Goal: Task Accomplishment & Management: Use online tool/utility

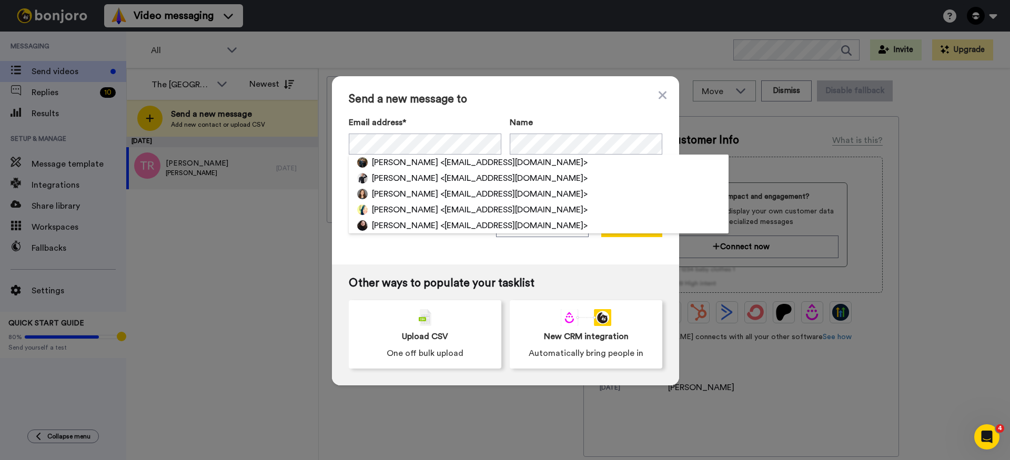
click at [426, 118] on label "Email address*" at bounding box center [425, 122] width 153 height 13
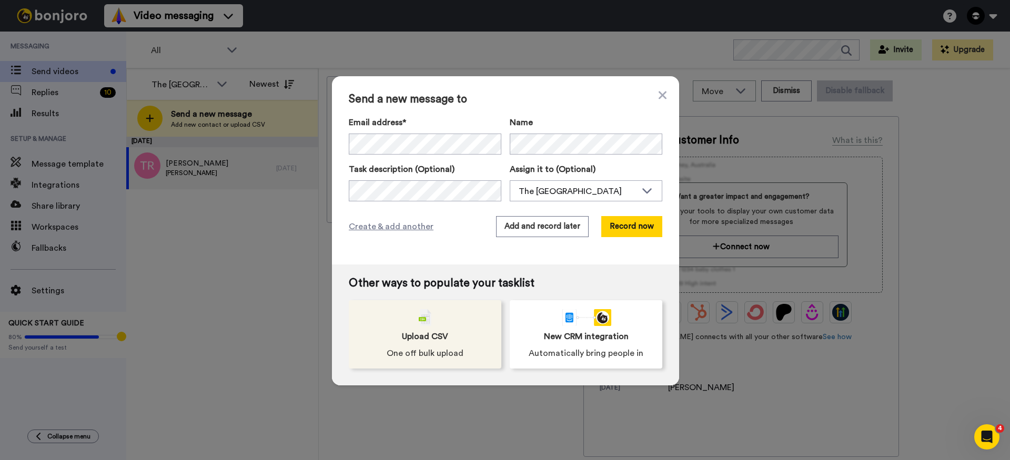
click at [402, 340] on span "Upload CSV" at bounding box center [425, 336] width 46 height 13
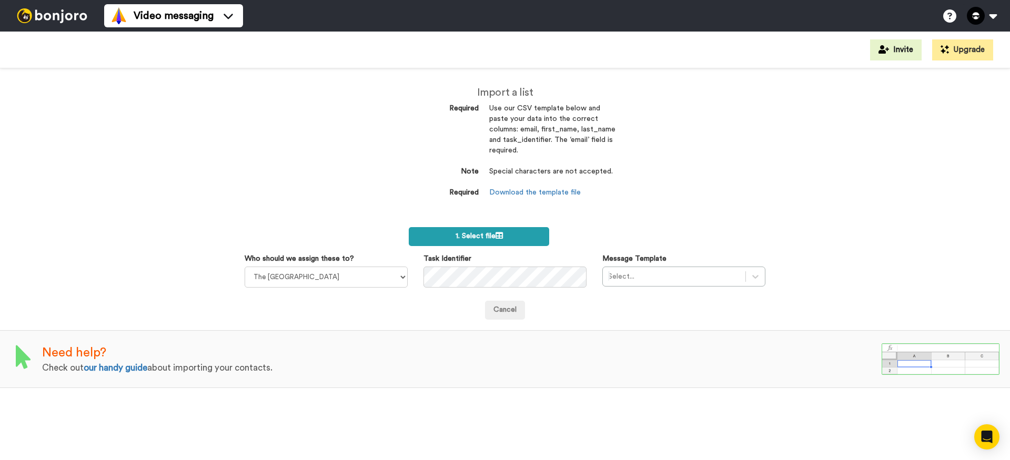
click at [456, 236] on span "1. Select file" at bounding box center [479, 236] width 47 height 7
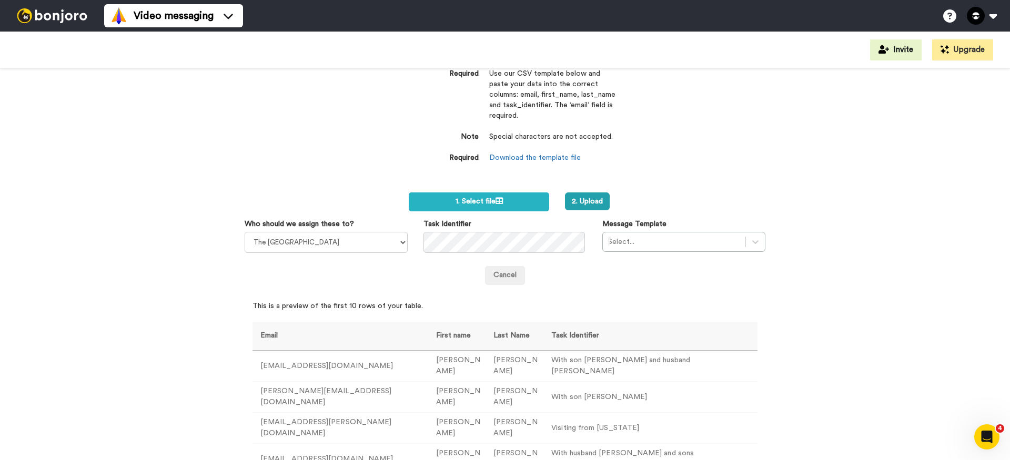
scroll to position [44, 0]
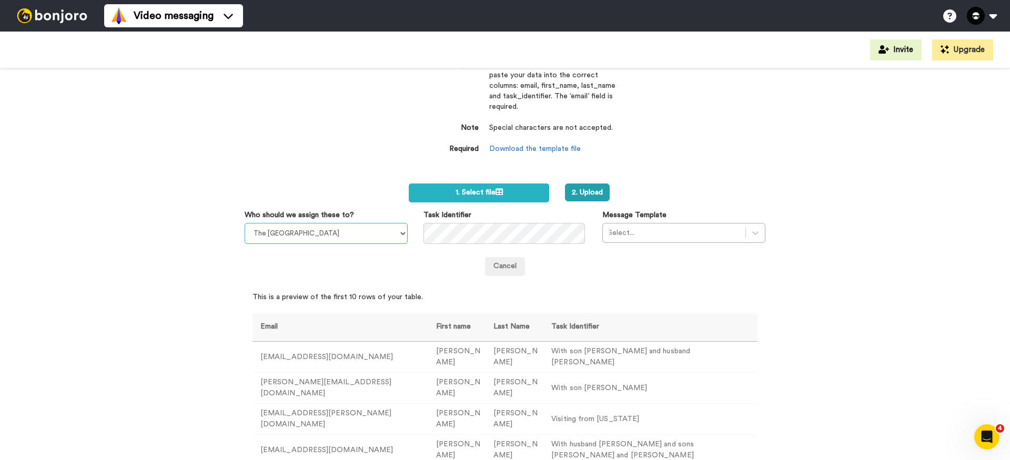
click at [388, 243] on select "The Bridge Church Ian Simkins The Bridge Church" at bounding box center [326, 233] width 163 height 21
click at [245, 223] on select "The Bridge Church Ian Simkins The Bridge Church" at bounding box center [326, 233] width 163 height 21
click at [386, 233] on select "The Bridge Church Ian Simkins The Bridge Church" at bounding box center [326, 233] width 163 height 21
select select "108526f3-d0f5-4855-968e-0b8b5df60842"
click at [245, 223] on select "The Bridge Church Ian Simkins The Bridge Church" at bounding box center [326, 233] width 163 height 21
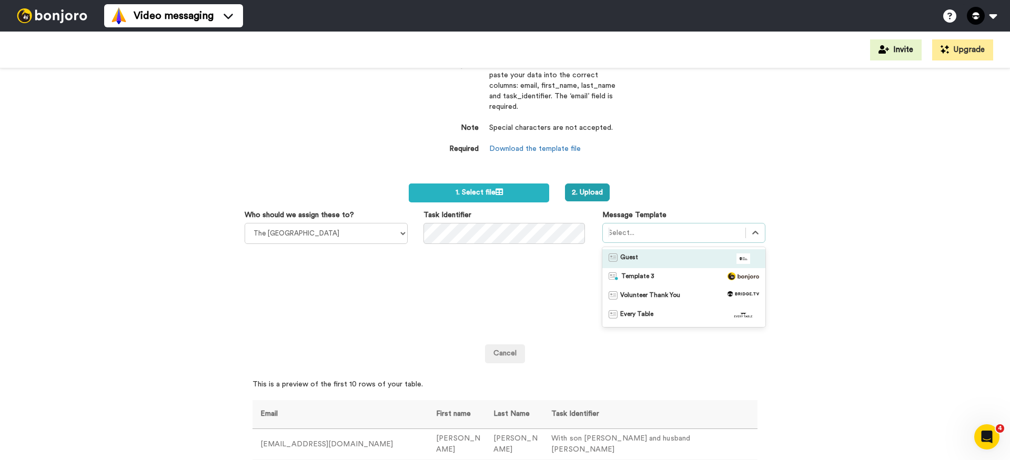
click at [634, 228] on div at bounding box center [674, 233] width 132 height 13
click at [629, 256] on span "Guest" at bounding box center [629, 259] width 18 height 11
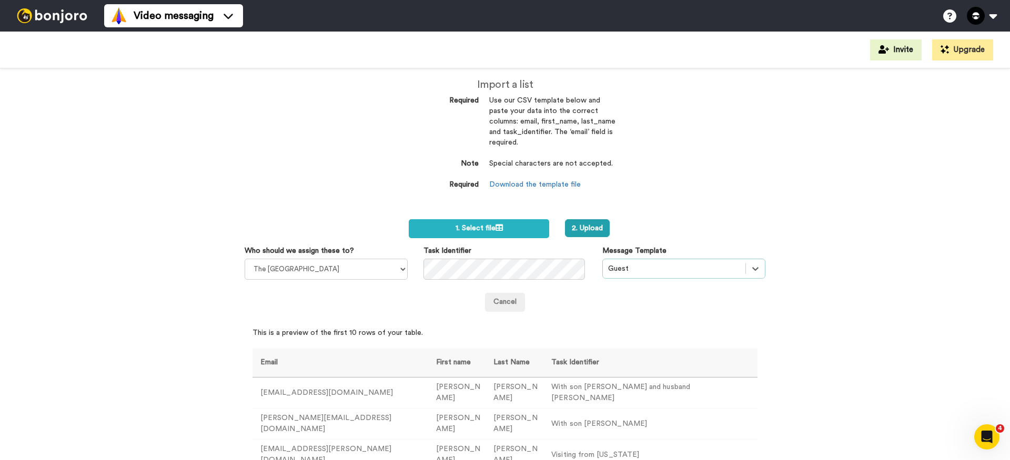
scroll to position [0, 0]
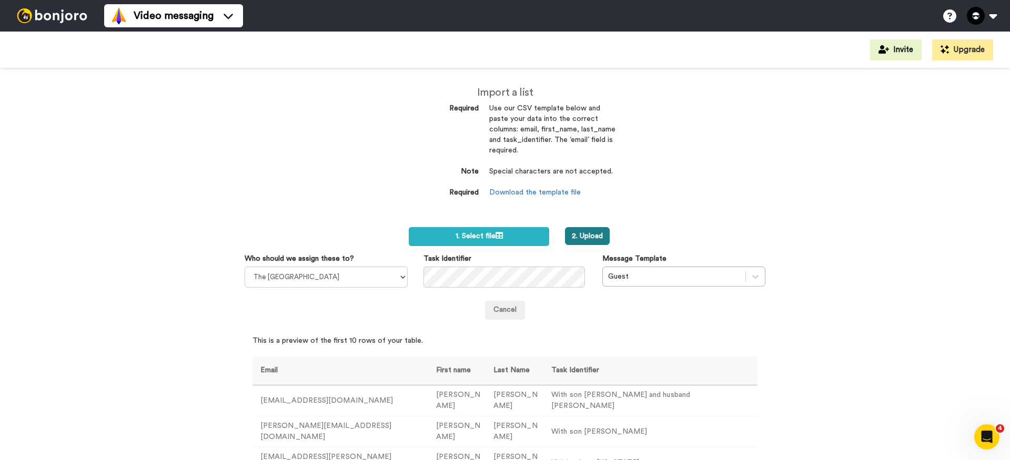
click at [588, 238] on button "2. Upload" at bounding box center [587, 236] width 45 height 18
